Goal: Information Seeking & Learning: Learn about a topic

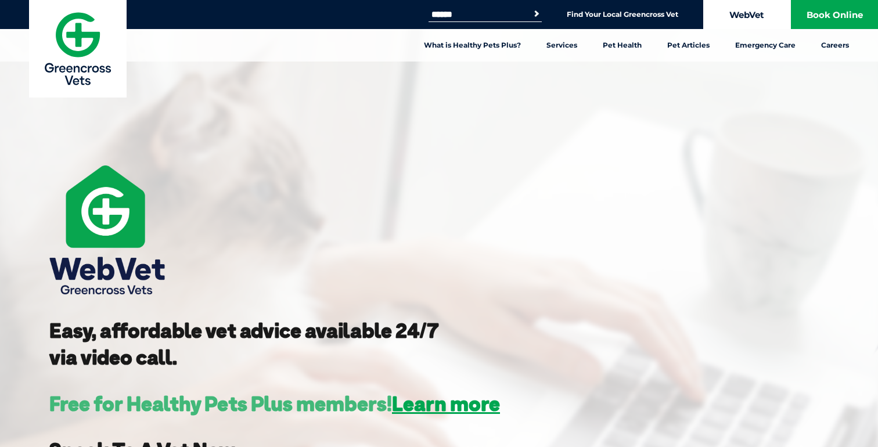
click at [755, 19] on link "WebVet" at bounding box center [747, 14] width 87 height 29
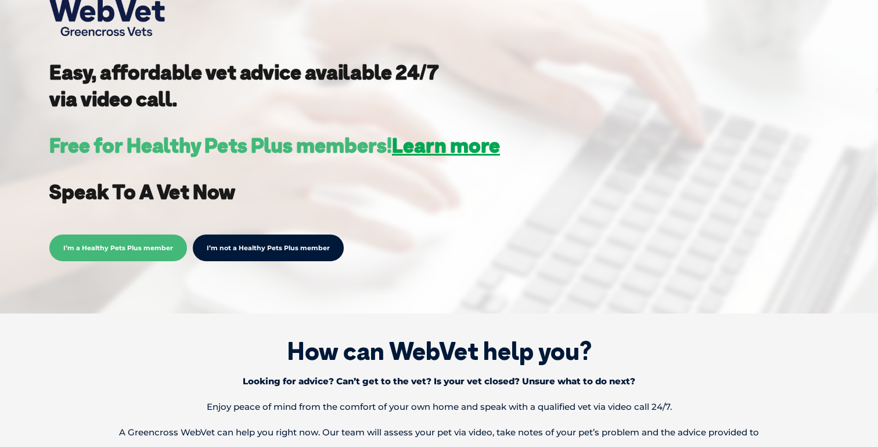
scroll to position [259, 0]
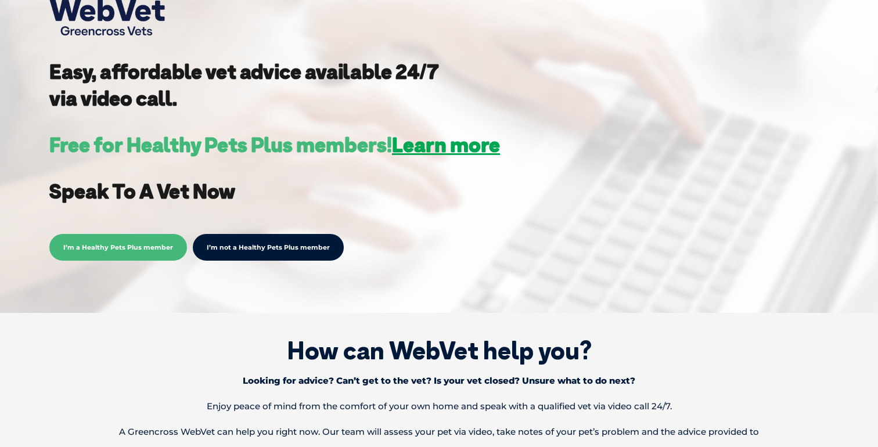
click at [93, 238] on span "I’m a Healthy Pets Plus member" at bounding box center [118, 247] width 138 height 27
